Goal: Find specific page/section: Find specific page/section

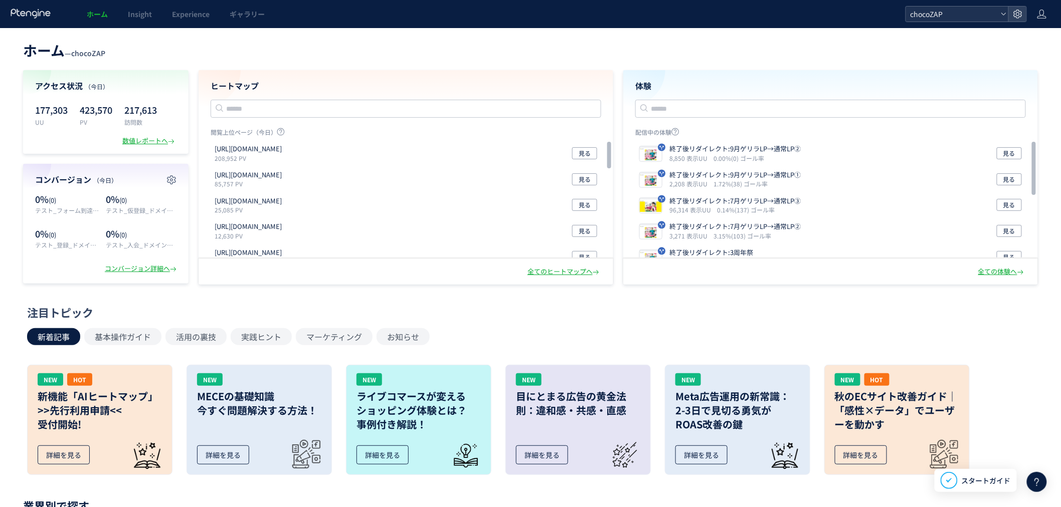
click at [942, 17] on span "chocoZAP" at bounding box center [952, 14] width 89 height 15
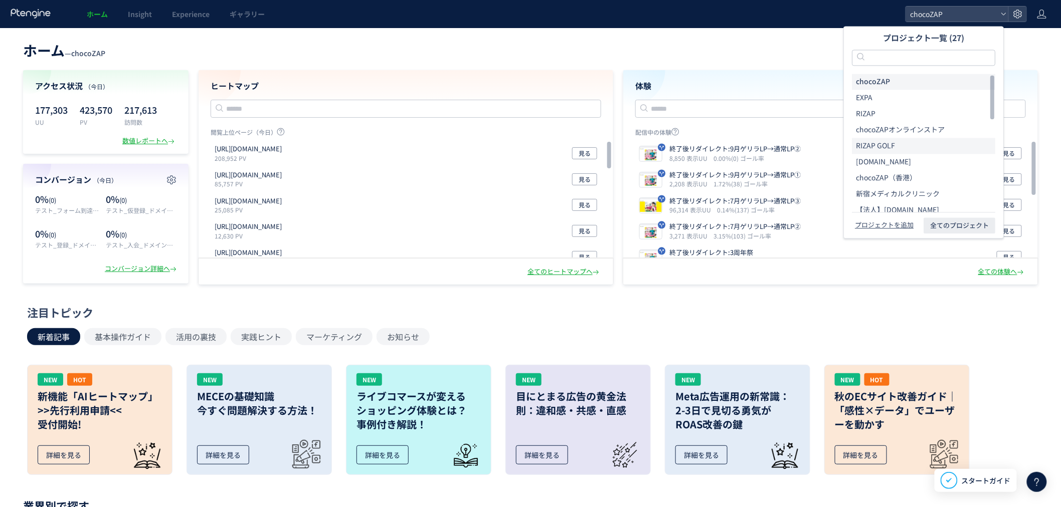
click at [894, 141] on span "RIZAP GOLF" at bounding box center [875, 146] width 39 height 10
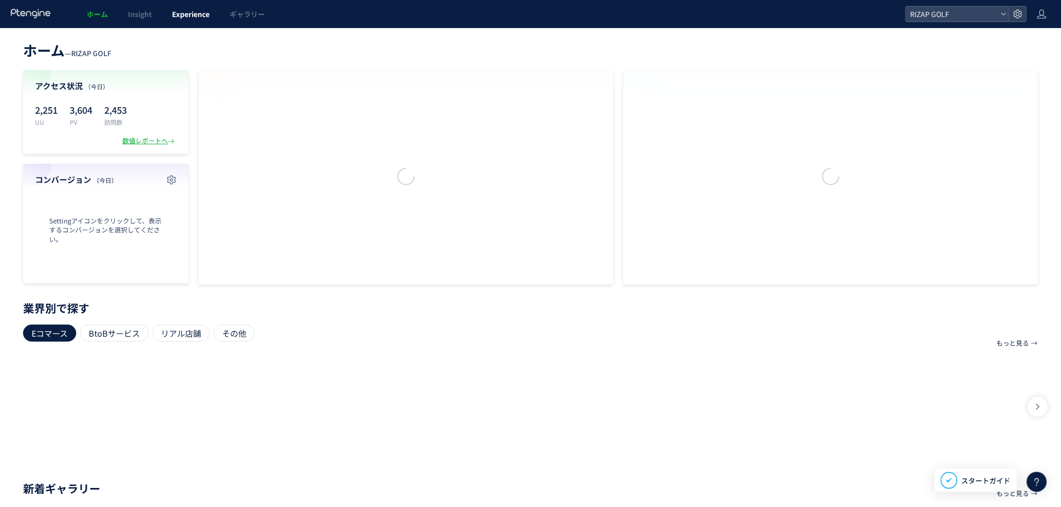
click at [188, 16] on span "Experience" at bounding box center [191, 14] width 38 height 10
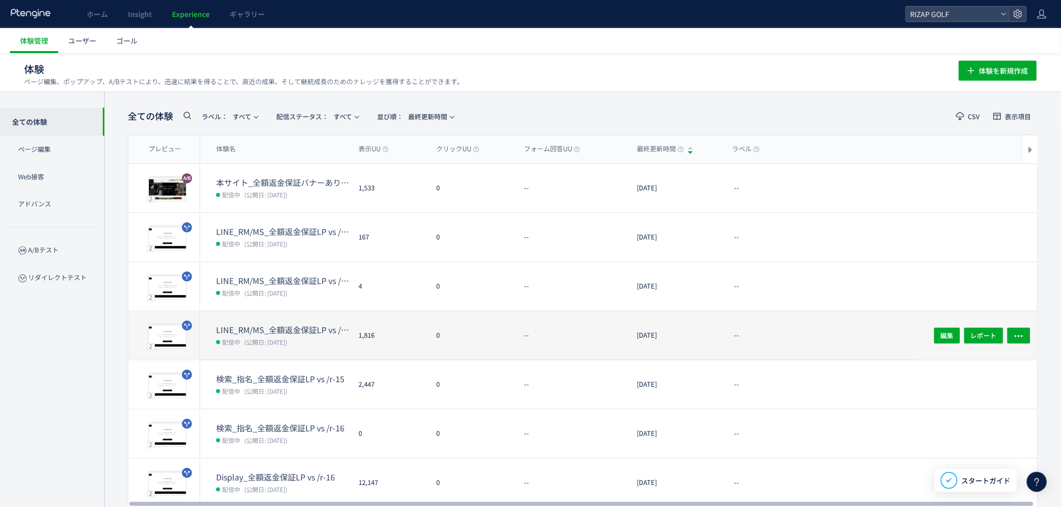
click at [281, 324] on dt "LINE_RM/MS_全額返金保証LP vs /r-15" at bounding box center [283, 330] width 134 height 12
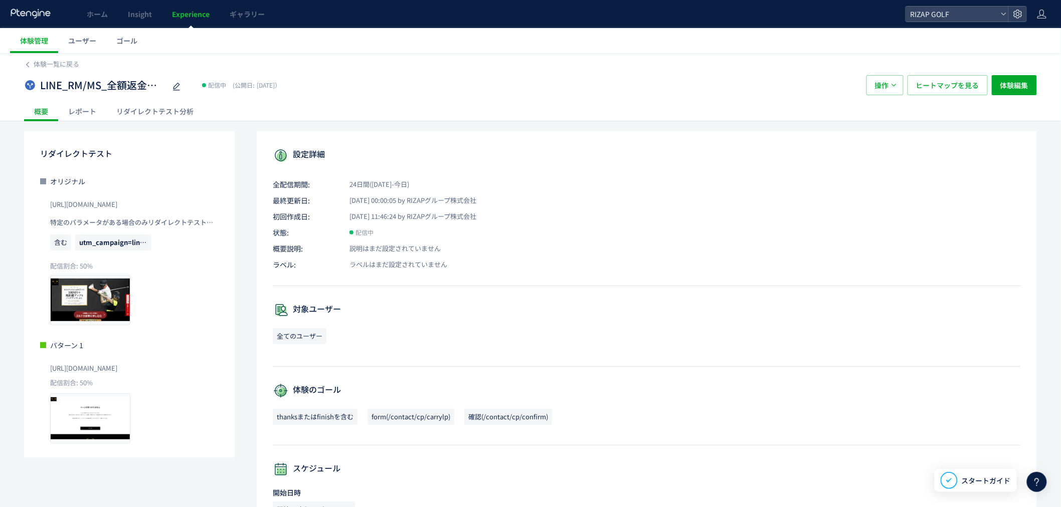
drag, startPoint x: 163, startPoint y: 211, endPoint x: 49, endPoint y: 208, distance: 114.4
click at [49, 208] on div "オリジナル [URL][DOMAIN_NAME] 特定のパラメータがある場合のみリダイレクトテストを実行 含む utm_campaign=line_rm また…" at bounding box center [129, 251] width 179 height 149
copy span "[URL][DOMAIN_NAME]"
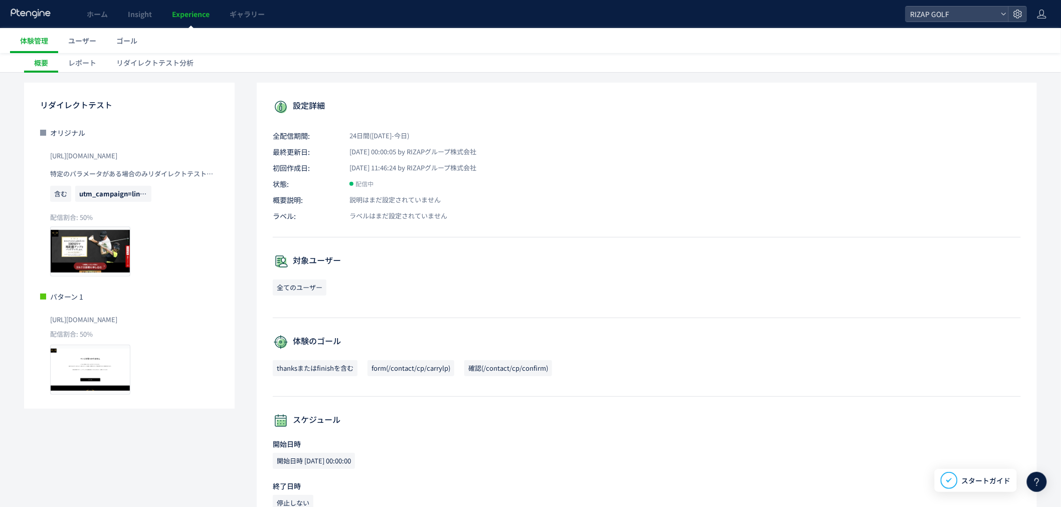
scroll to position [157, 0]
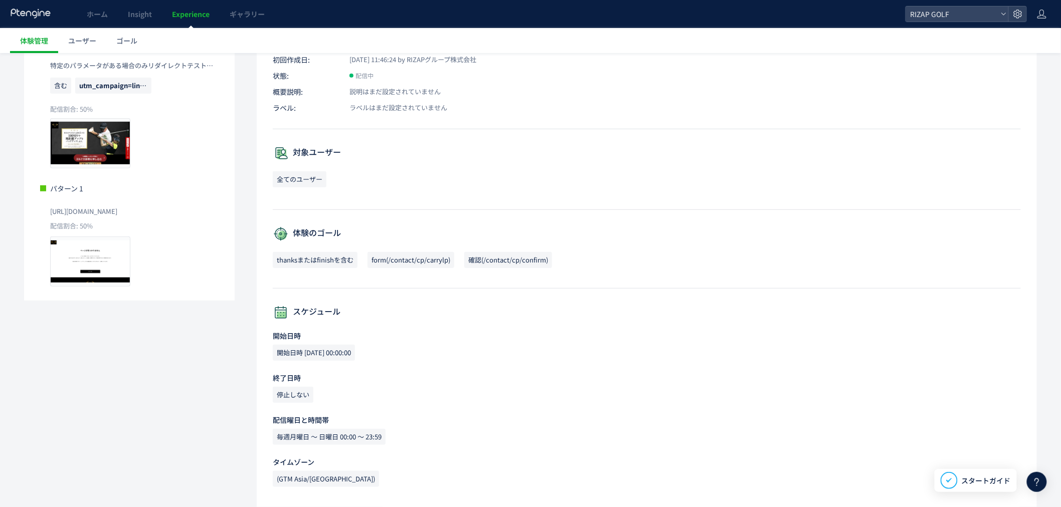
drag, startPoint x: 163, startPoint y: 210, endPoint x: 43, endPoint y: 213, distance: 120.4
click at [43, 213] on div "パターン 1 [URL][DOMAIN_NAME] 配信割合: 50% プレビュー" at bounding box center [129, 236] width 179 height 104
copy span "[URL][DOMAIN_NAME]"
